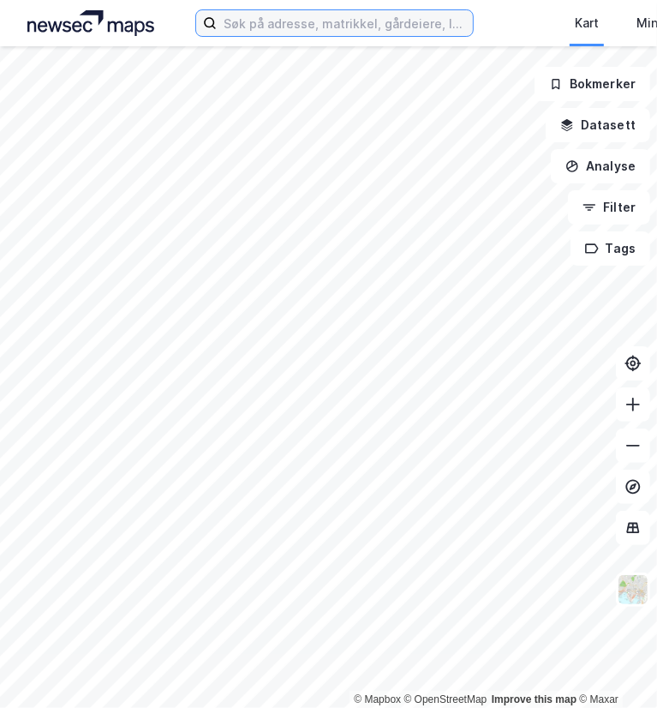
click at [342, 27] on input at bounding box center [345, 23] width 256 height 26
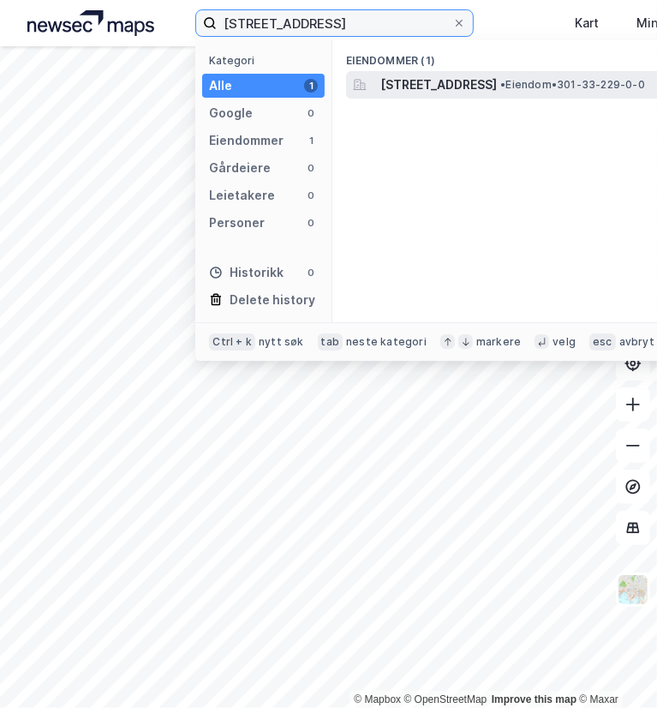
type input "[STREET_ADDRESS]"
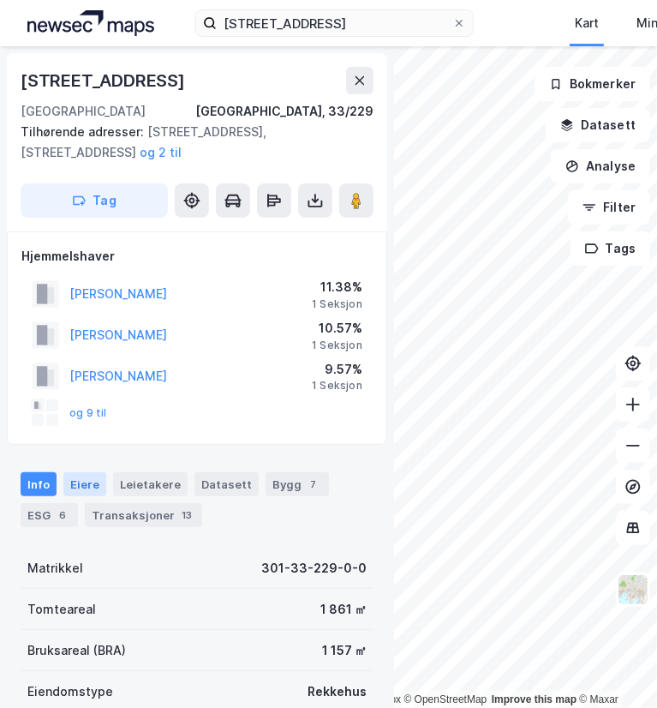
click at [92, 482] on div "Eiere" at bounding box center [84, 484] width 43 height 24
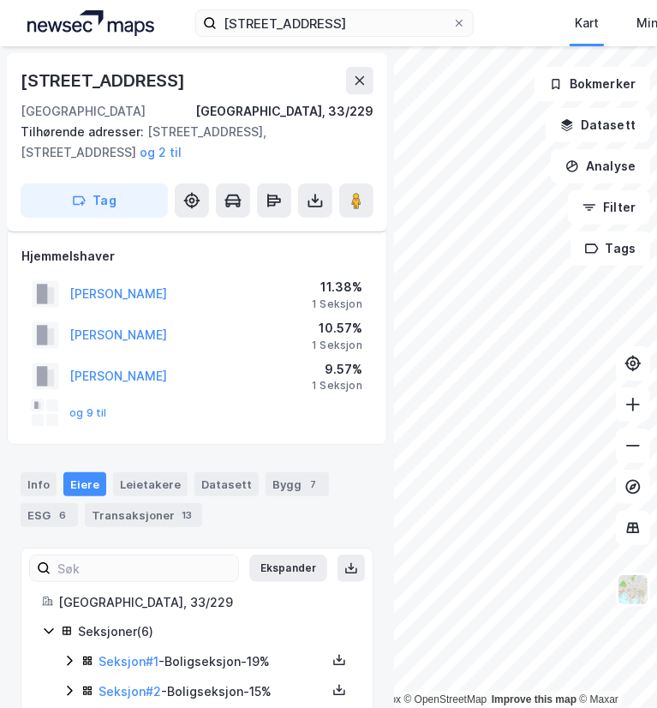
scroll to position [158, 0]
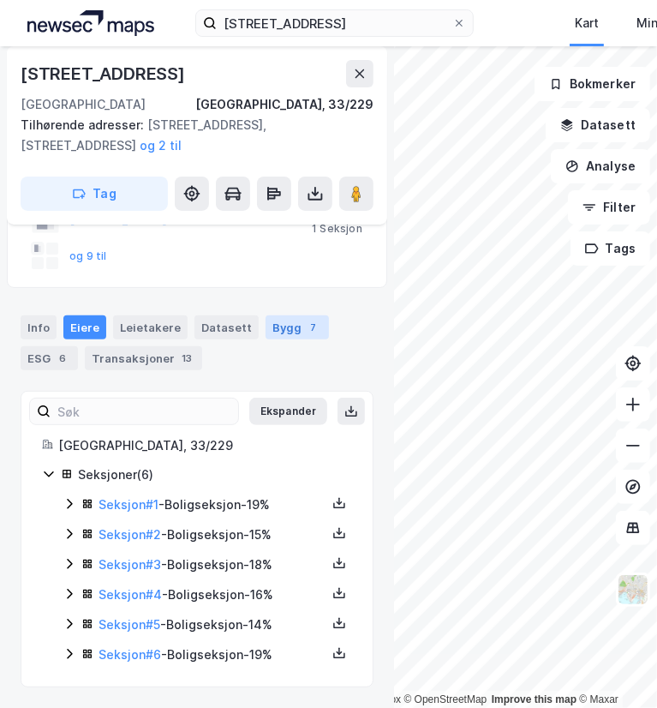
click at [281, 325] on div "Bygg 7" at bounding box center [297, 327] width 63 height 24
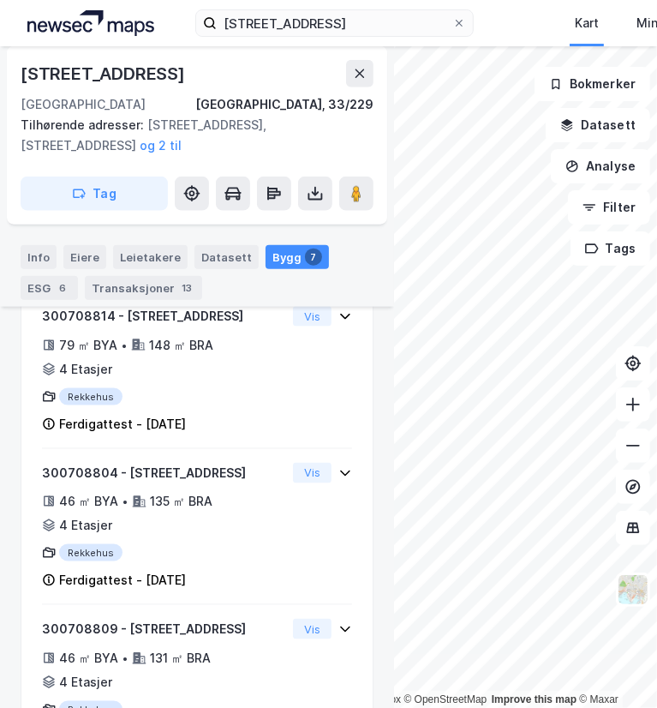
scroll to position [1042, 0]
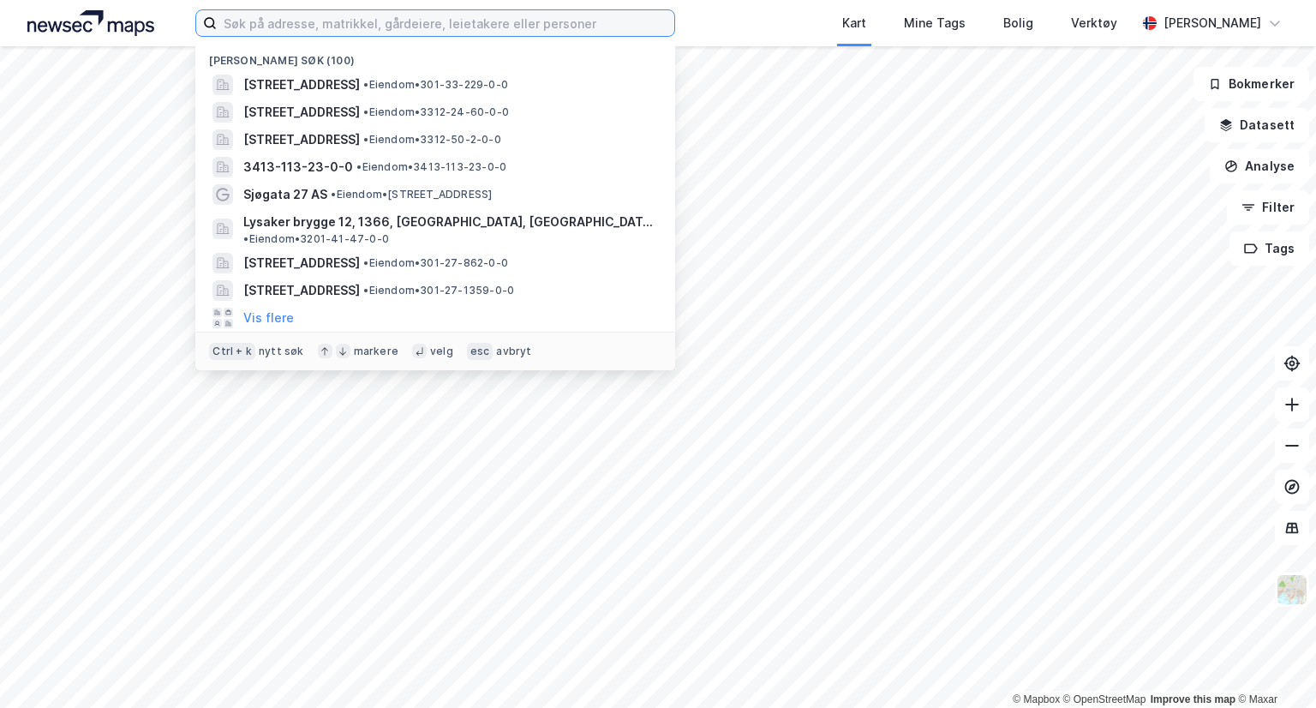
click at [512, 29] on input at bounding box center [446, 23] width 458 height 26
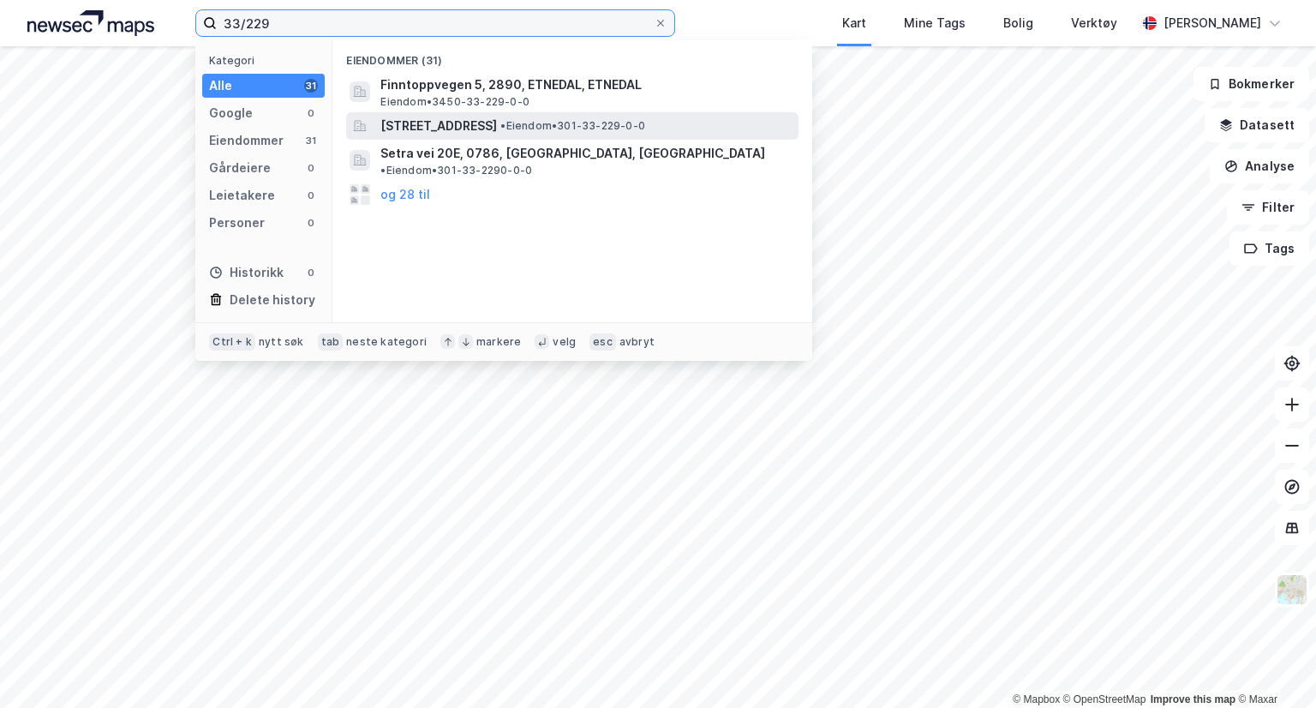
type input "33/229"
click at [497, 125] on span "[STREET_ADDRESS]" at bounding box center [438, 126] width 117 height 21
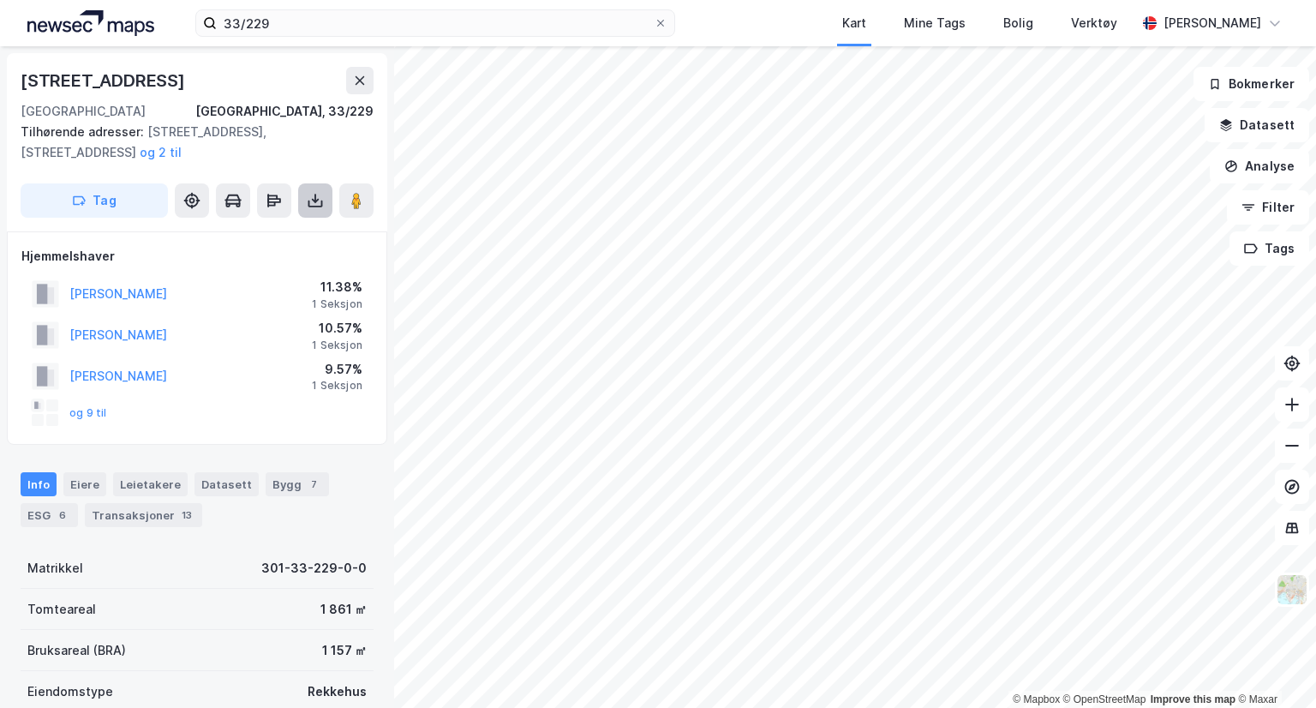
click at [315, 204] on icon at bounding box center [315, 200] width 17 height 17
click at [292, 239] on div "Last ned grunnbok" at bounding box center [241, 234] width 183 height 27
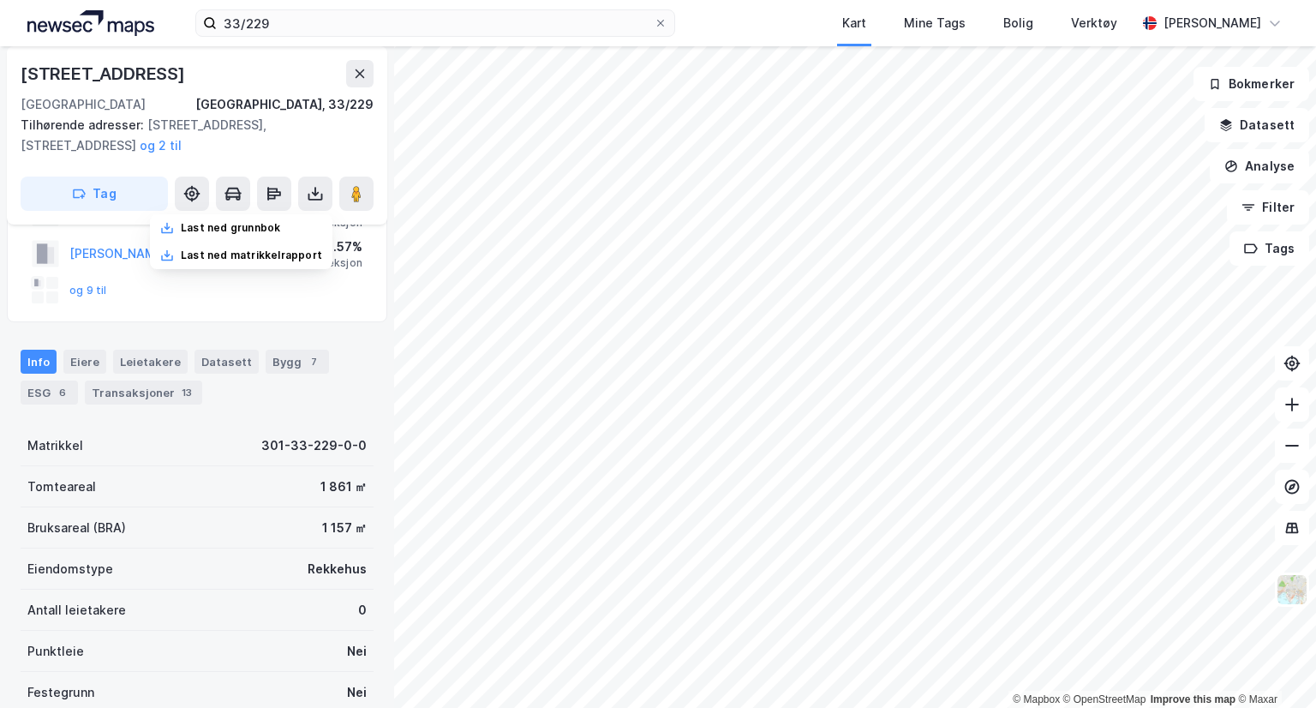
scroll to position [127, 0]
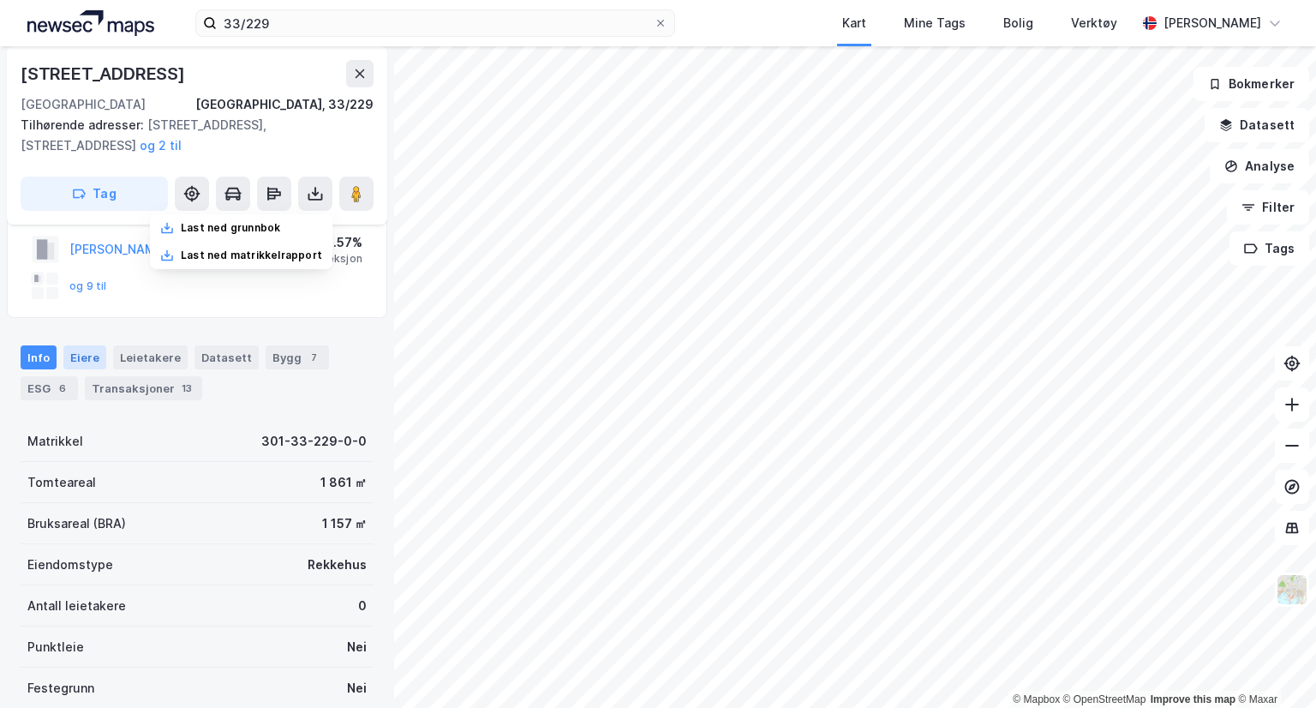
click at [80, 350] on div "Eiere" at bounding box center [84, 357] width 43 height 24
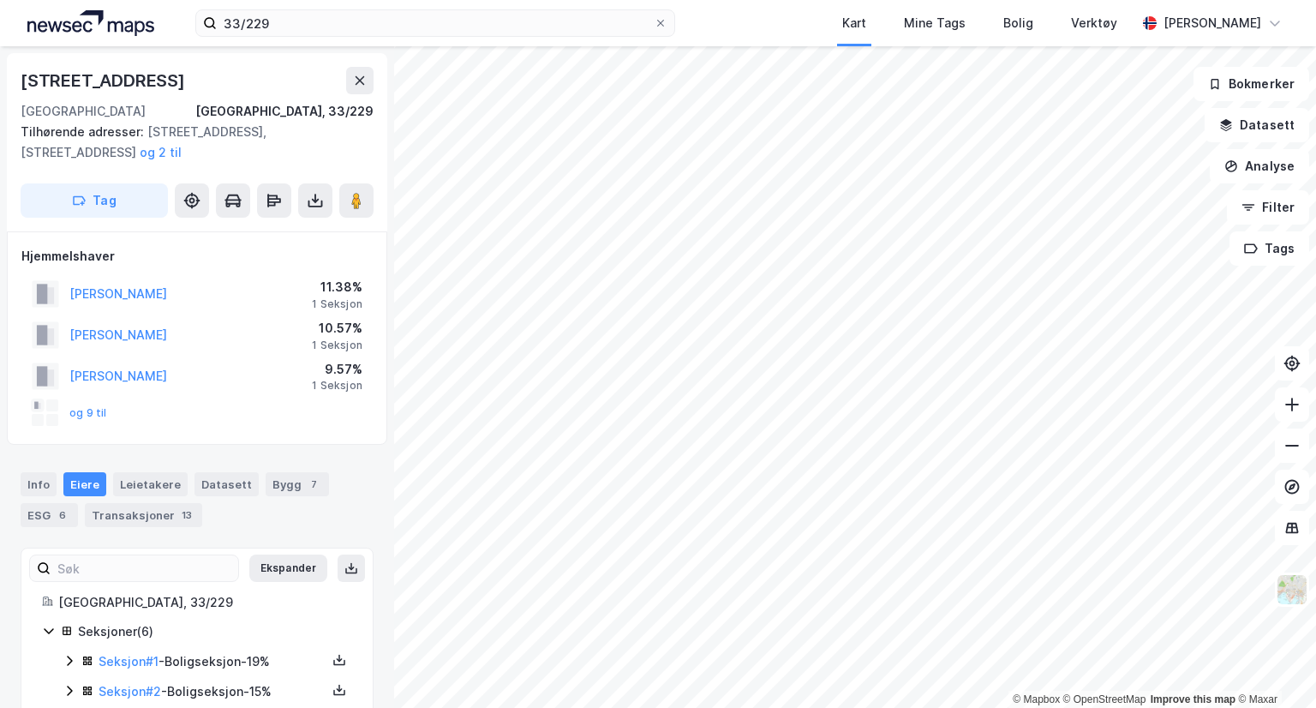
click at [63, 660] on icon at bounding box center [70, 661] width 14 height 14
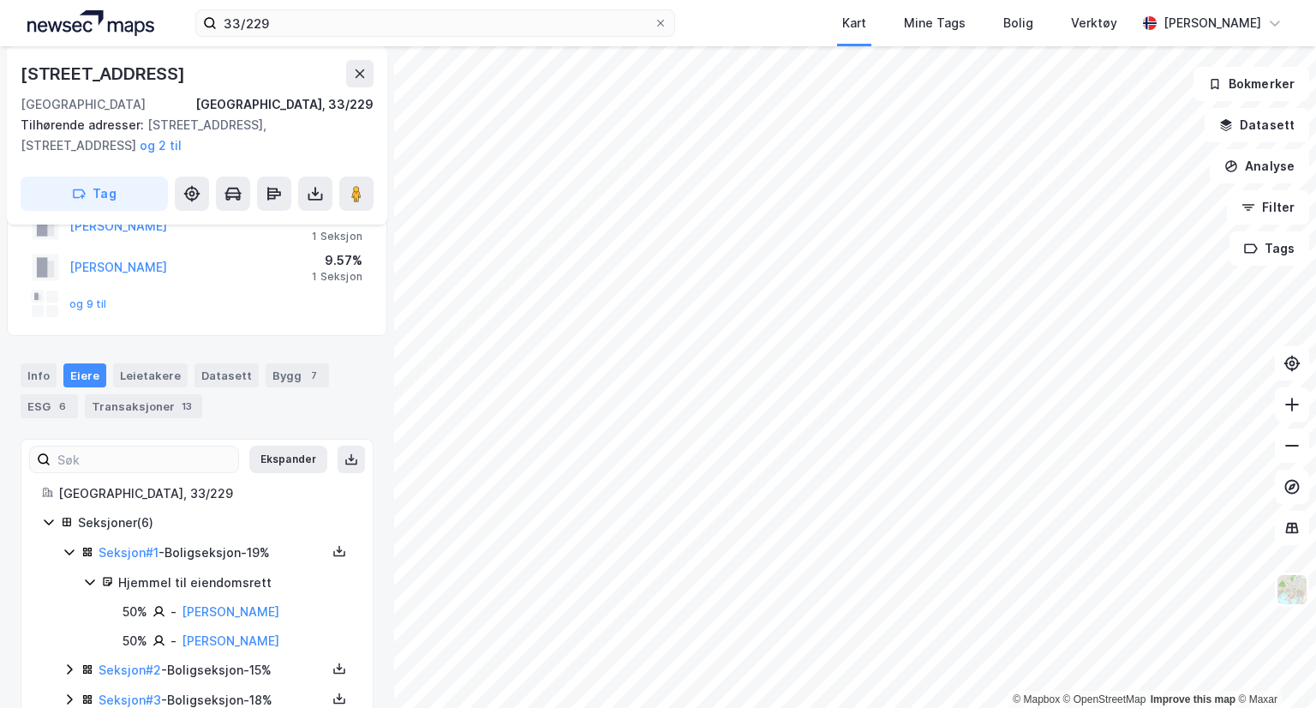
scroll to position [110, 0]
click at [137, 552] on link "Seksjon # 1" at bounding box center [129, 551] width 60 height 15
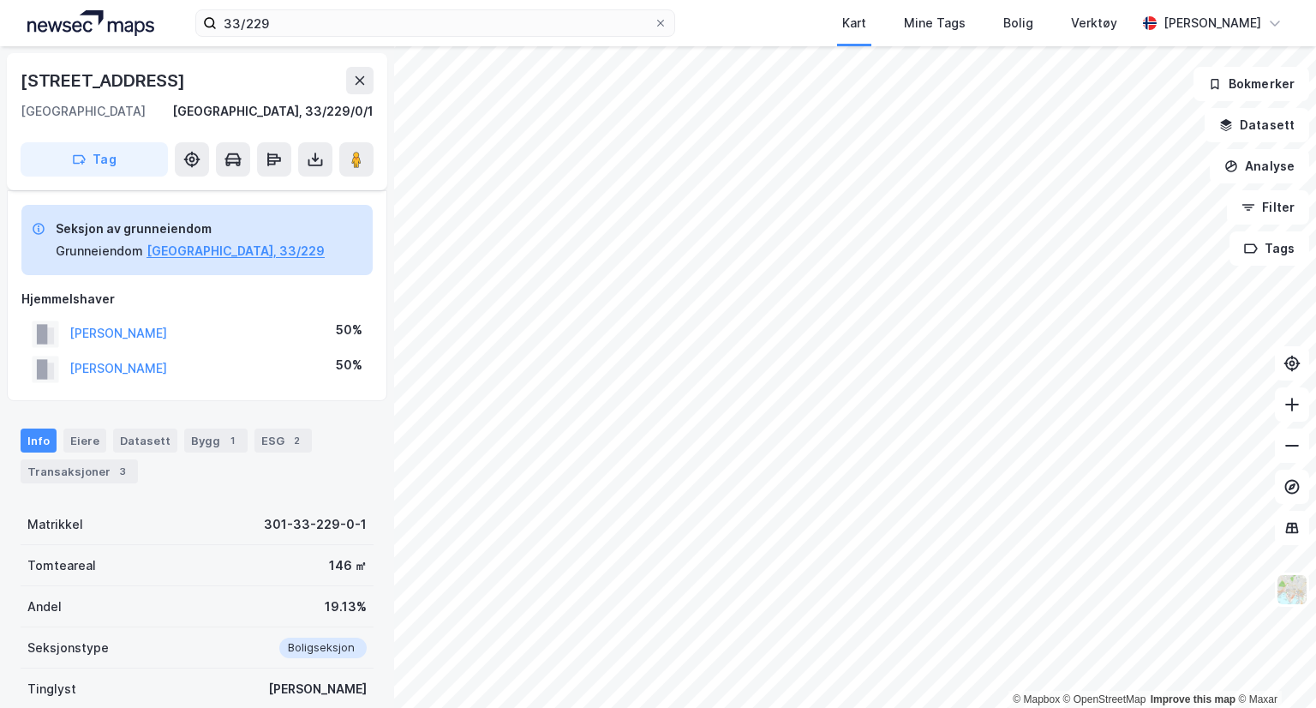
scroll to position [110, 0]
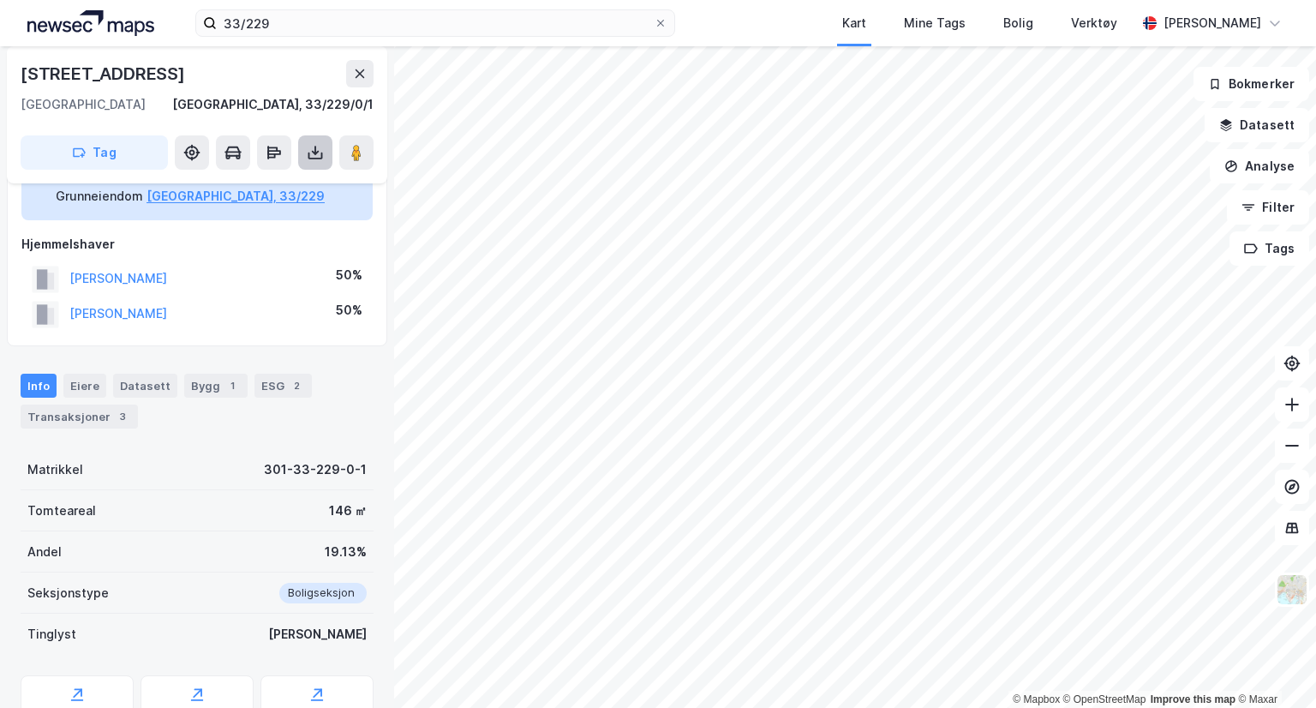
click at [309, 156] on icon at bounding box center [315, 152] width 17 height 17
click at [280, 181] on div "Last ned grunnbok" at bounding box center [230, 187] width 99 height 14
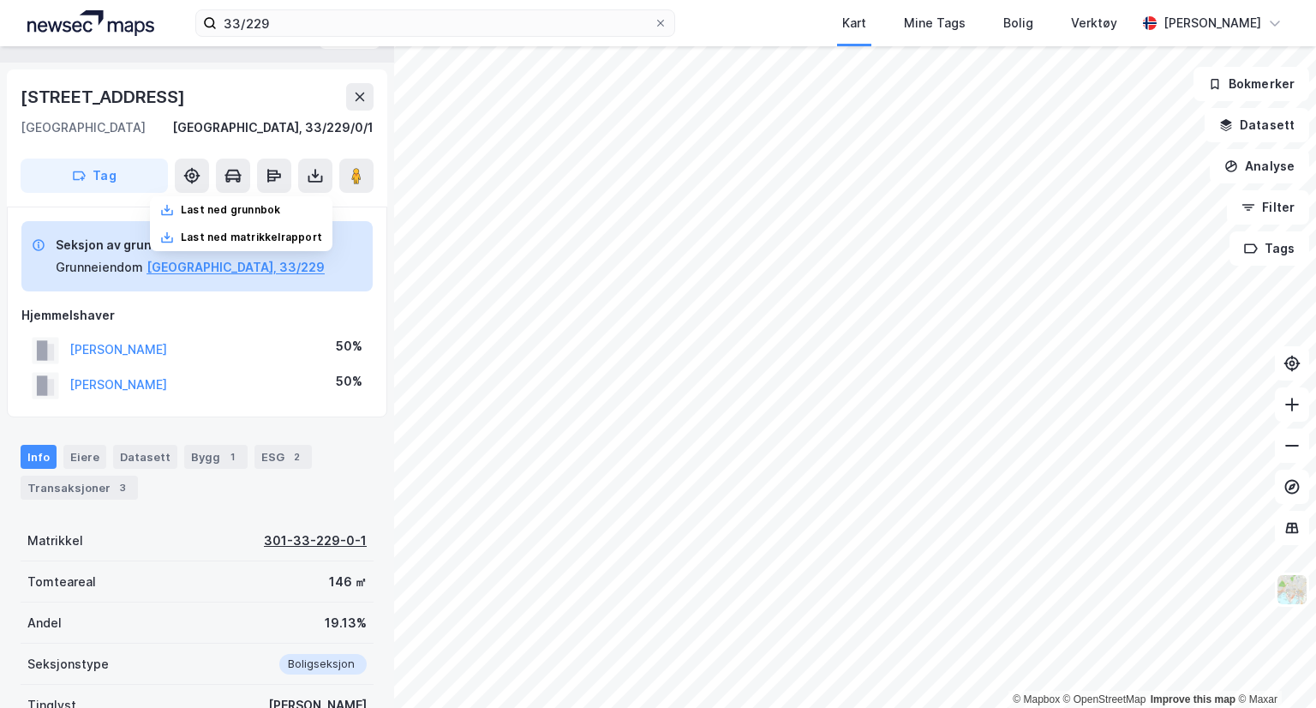
scroll to position [0, 0]
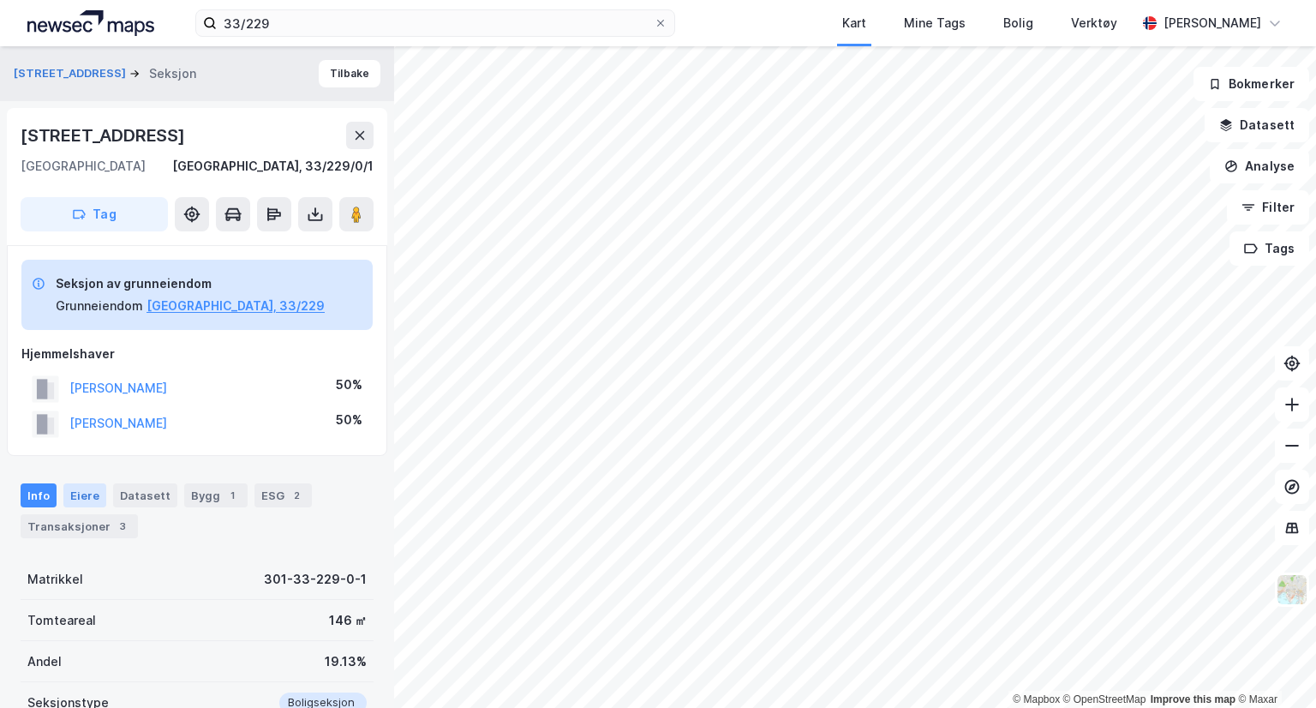
click at [84, 494] on div "Eiere" at bounding box center [84, 495] width 43 height 24
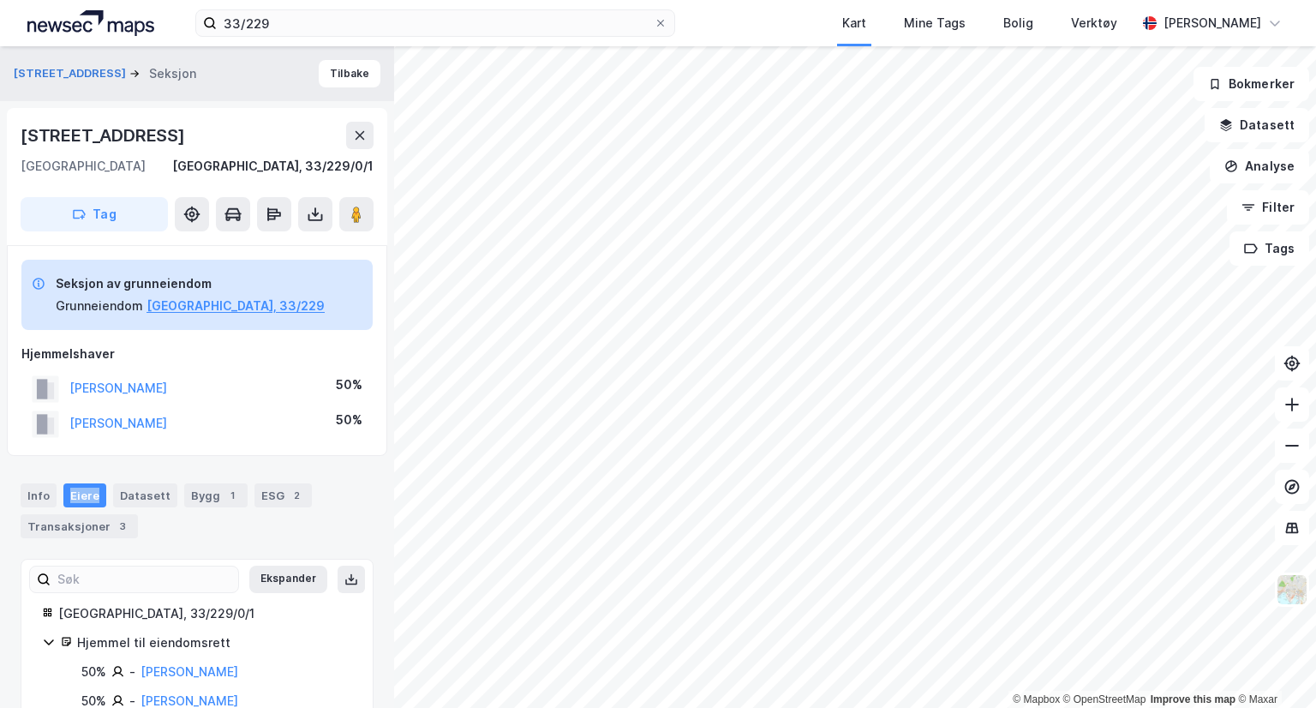
scroll to position [45, 0]
